Goal: Check status: Check status

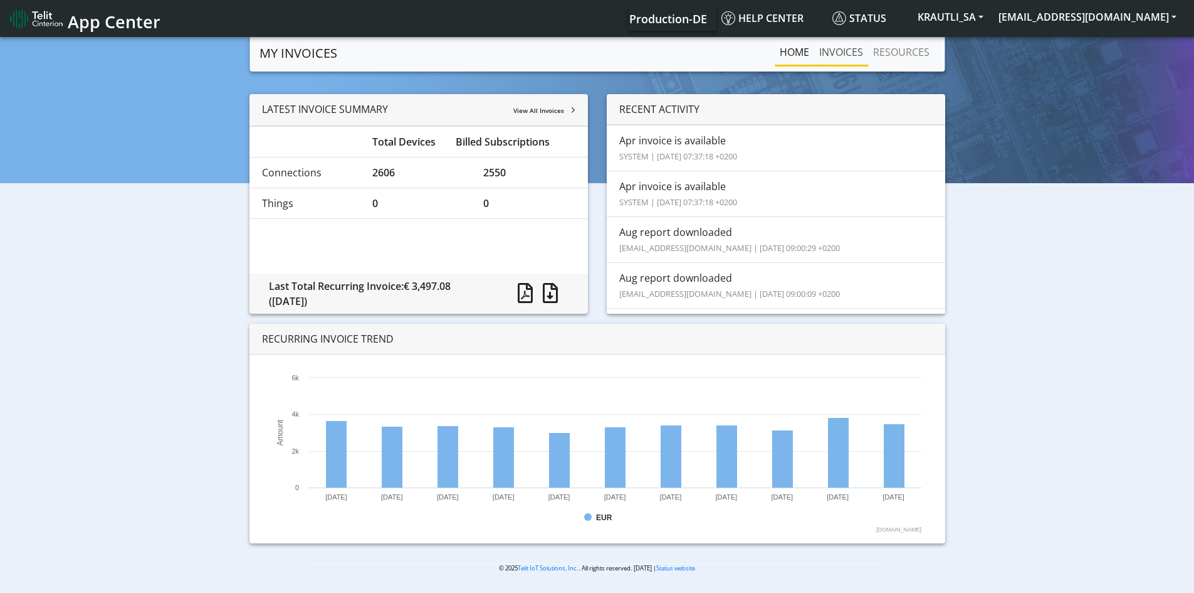
click at [864, 53] on link "INVOICES" at bounding box center [842, 52] width 54 height 25
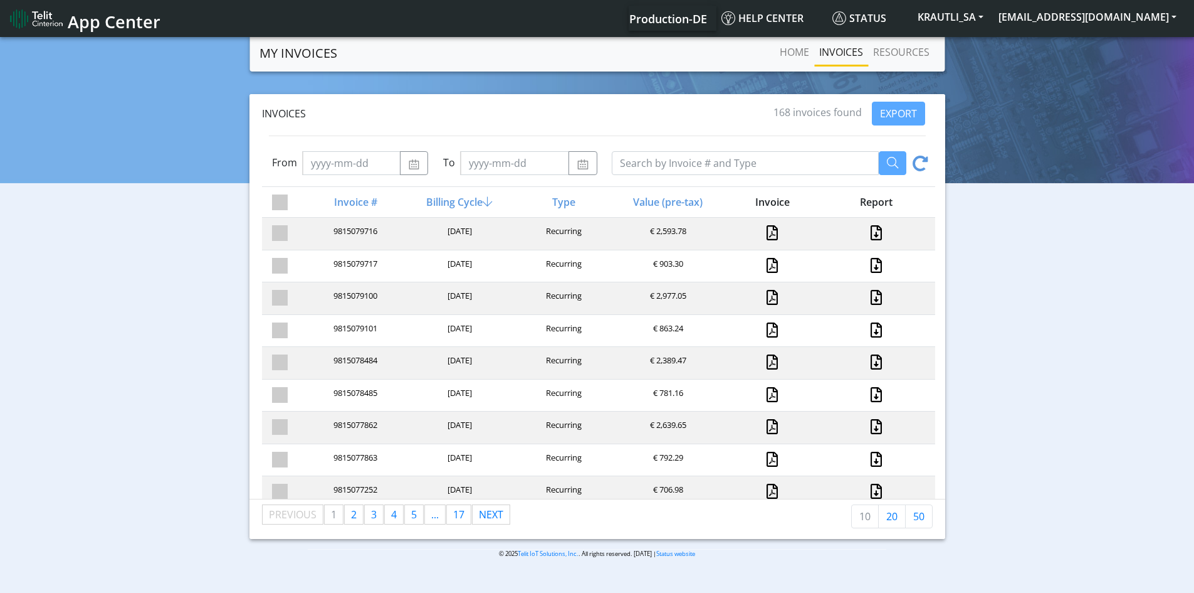
click at [491, 201] on icon at bounding box center [488, 201] width 10 height 11
click at [490, 200] on icon at bounding box center [488, 201] width 10 height 11
